Goal: Task Accomplishment & Management: Complete application form

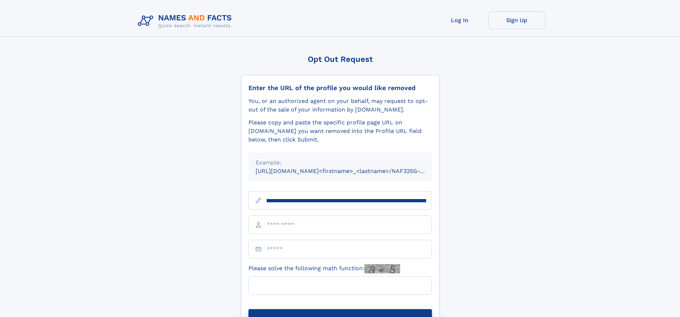
scroll to position [0, 82]
type input "**********"
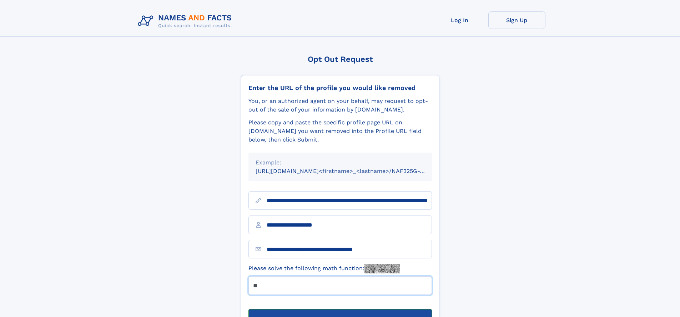
type input "**"
click at [340, 309] on button "Submit Opt Out Request" at bounding box center [341, 320] width 184 height 23
